Goal: Navigation & Orientation: Find specific page/section

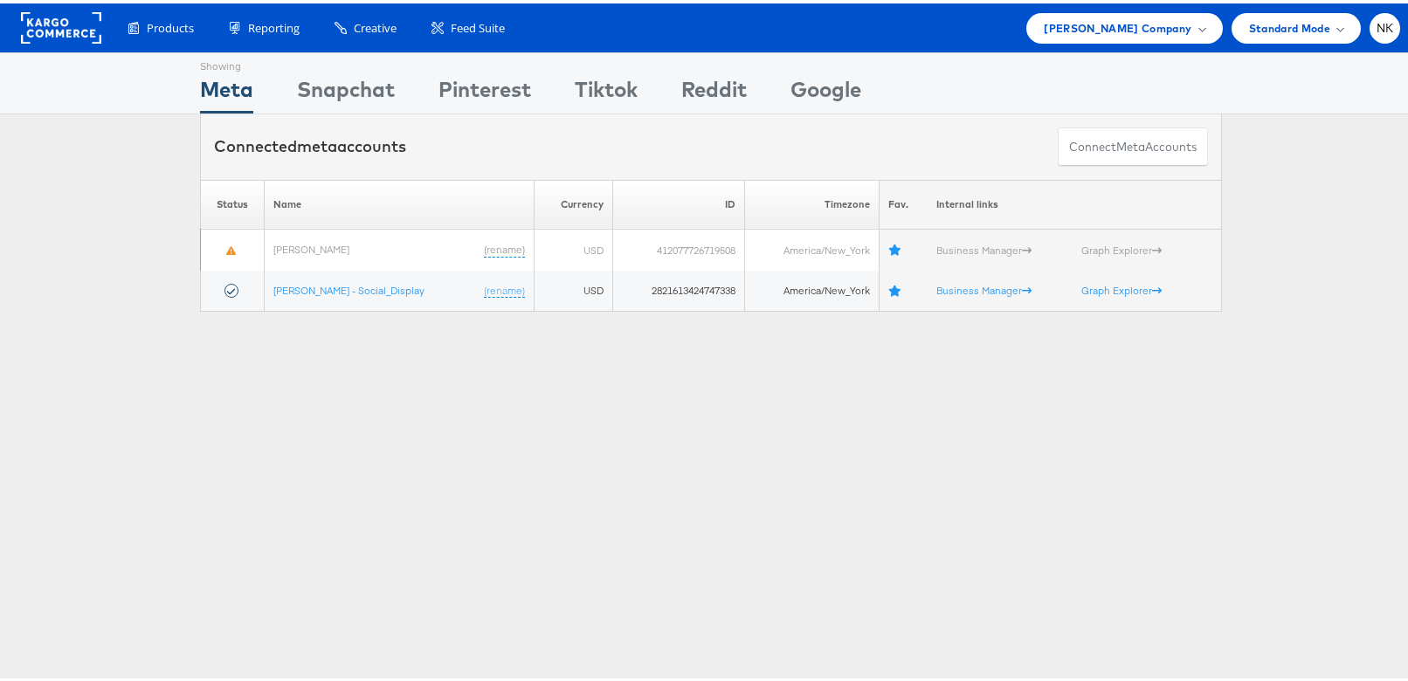
click at [31, 34] on rect at bounding box center [61, 24] width 80 height 31
click at [1170, 17] on span "[PERSON_NAME] Company" at bounding box center [1118, 25] width 148 height 18
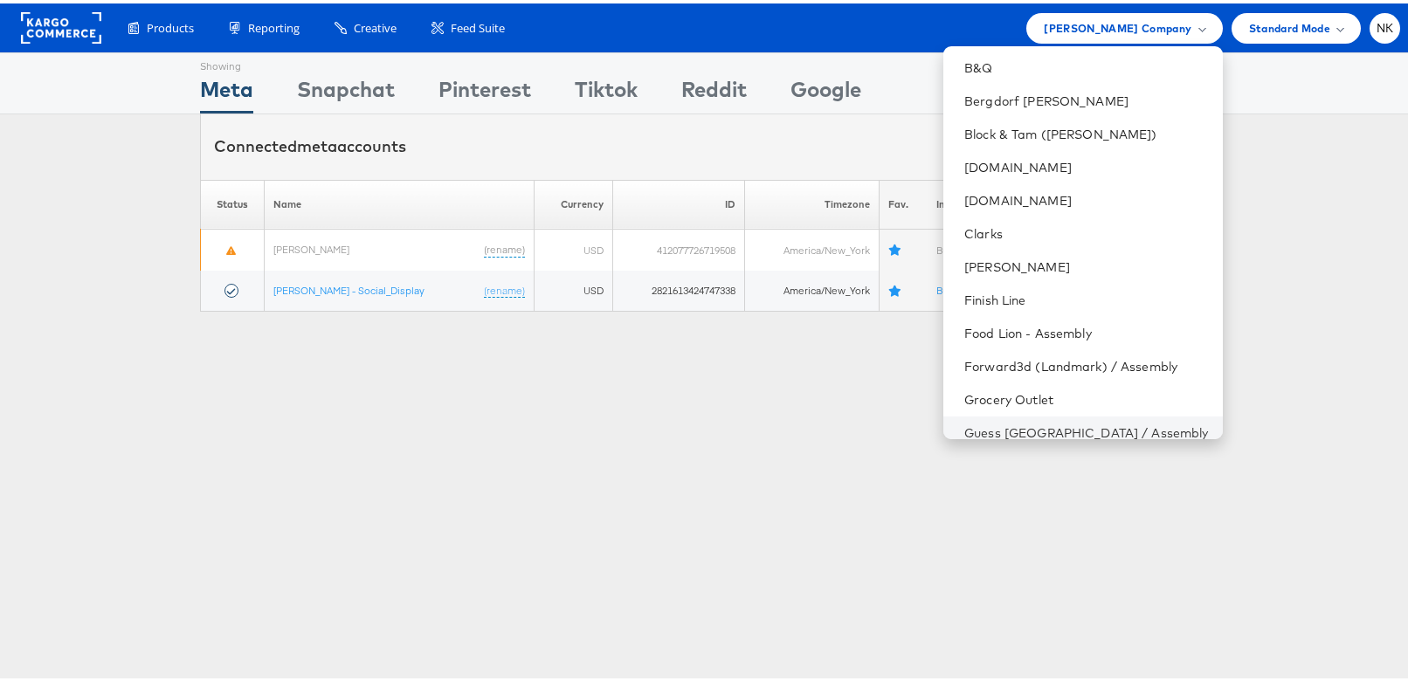
scroll to position [675, 0]
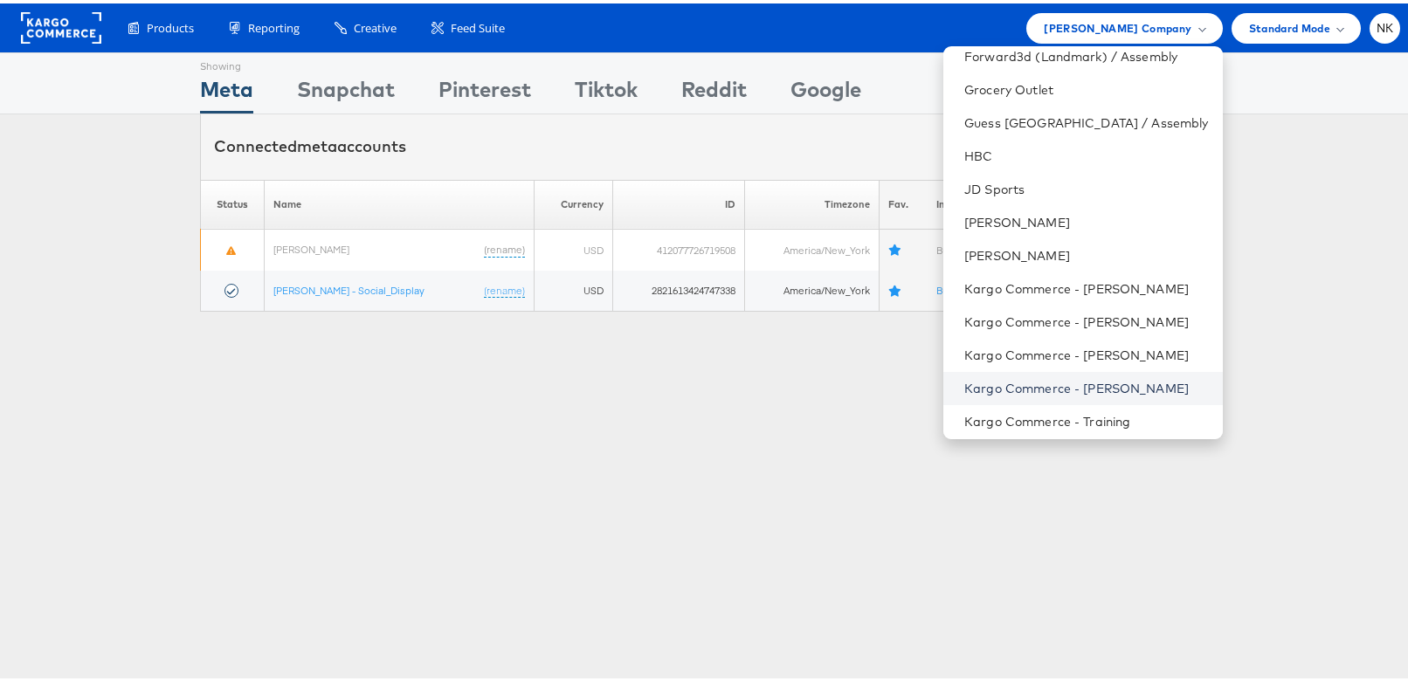
click at [1114, 389] on link "Kargo Commerce - Namit Kumar" at bounding box center [1086, 384] width 244 height 17
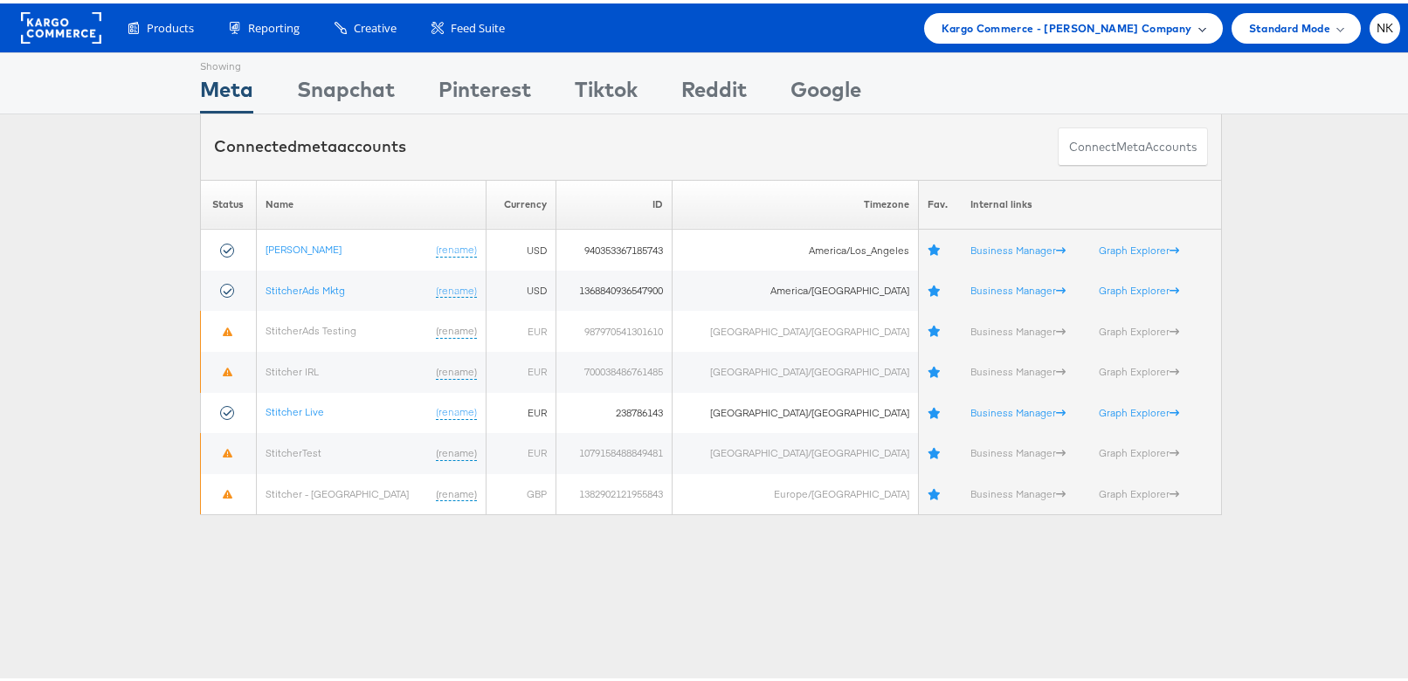
click at [985, 38] on div "Kargo Commerce - [PERSON_NAME] Company" at bounding box center [1073, 25] width 299 height 31
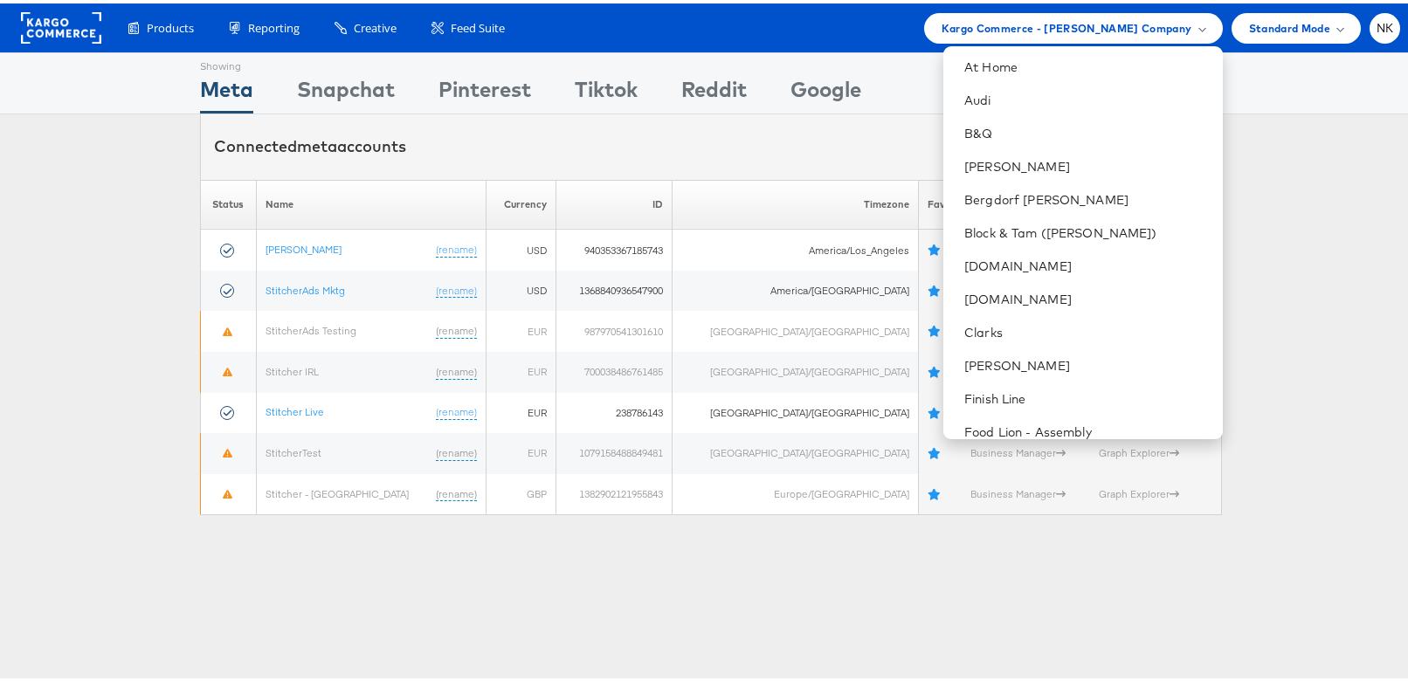
scroll to position [210, 0]
